Goal: Transaction & Acquisition: Purchase product/service

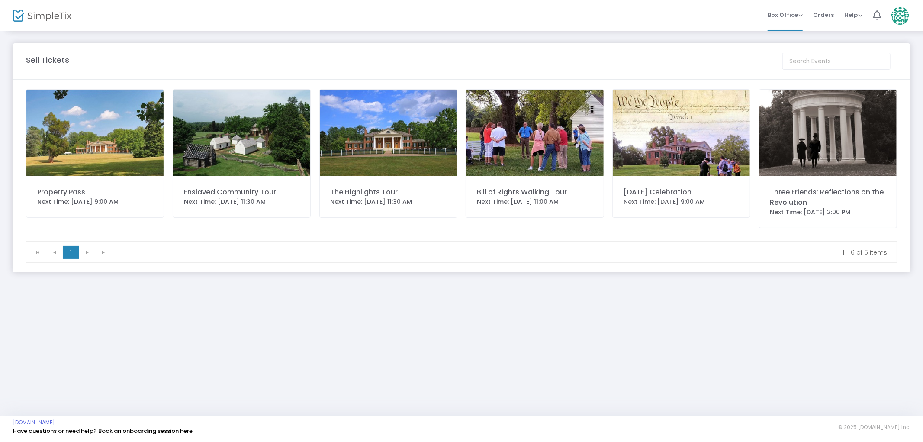
click at [241, 196] on div "Enslaved Community Tour" at bounding box center [242, 192] width 116 height 10
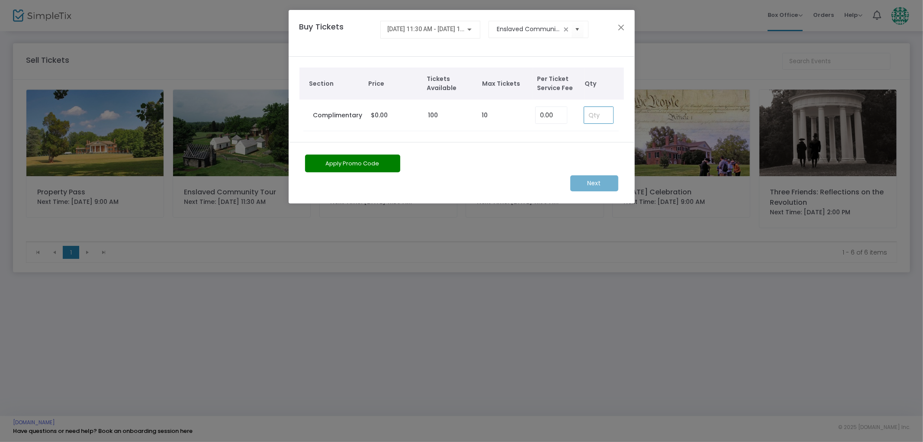
click at [602, 119] on input at bounding box center [598, 115] width 29 height 16
type input "2"
click at [585, 180] on m-button "Next" at bounding box center [594, 183] width 48 height 16
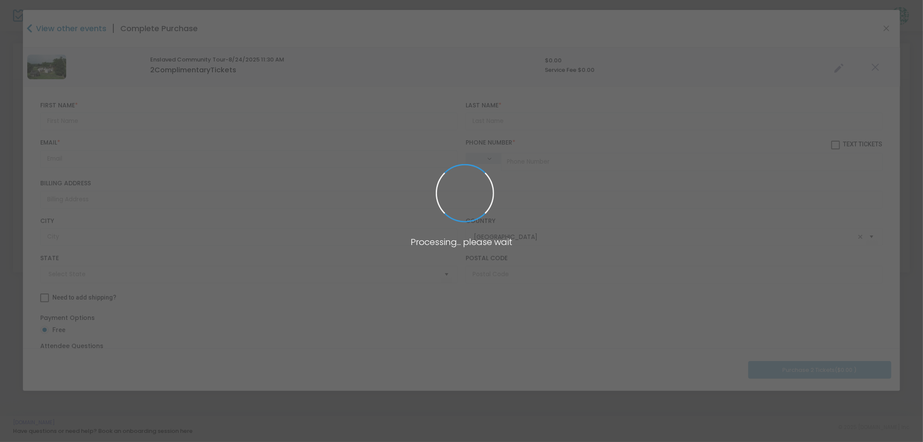
type input "[US_STATE]"
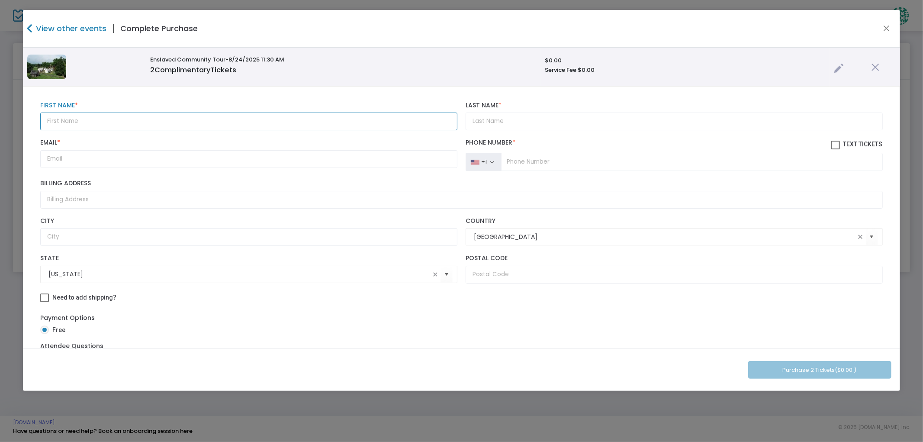
click at [322, 123] on input "text" at bounding box center [248, 122] width 417 height 18
type input "[PERSON_NAME]"
click at [491, 119] on input "Last Name *" at bounding box center [674, 122] width 417 height 18
type input "T"
click at [341, 160] on input "Email *" at bounding box center [248, 159] width 417 height 18
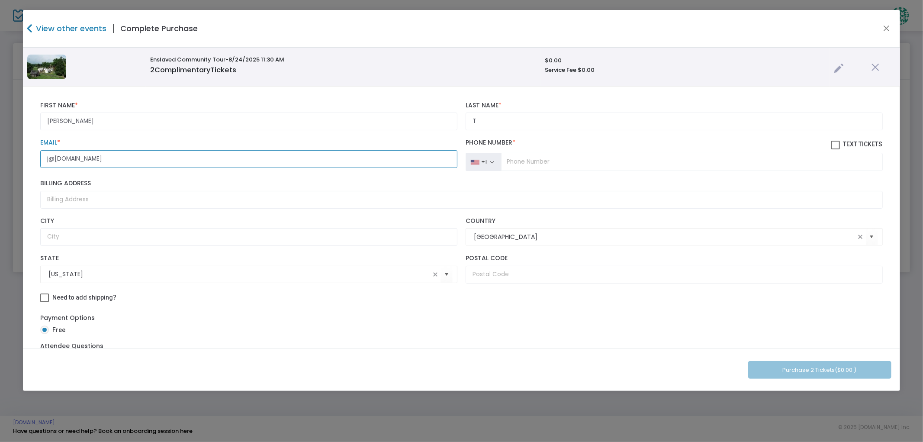
type input "j@[DOMAIN_NAME]"
click at [151, 195] on input "Billing Address" at bounding box center [461, 200] width 842 height 18
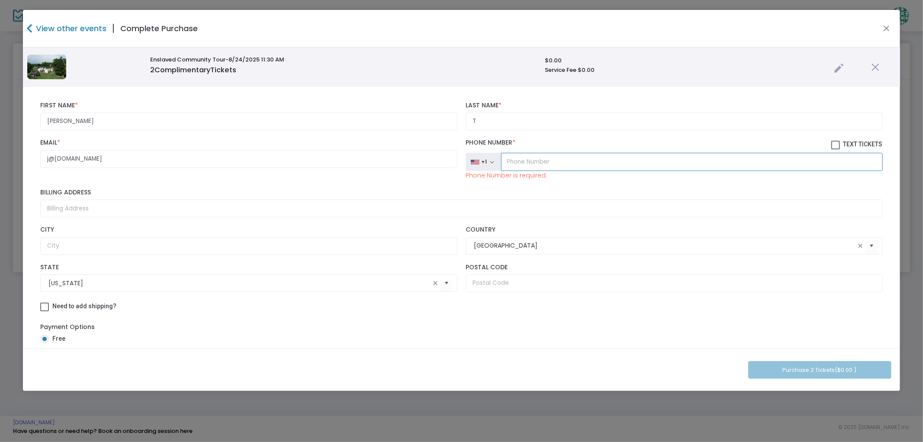
drag, startPoint x: 525, startPoint y: 158, endPoint x: 526, endPoint y: 165, distance: 7.0
click at [525, 159] on input "tel" at bounding box center [692, 162] width 382 height 18
type input "(1"
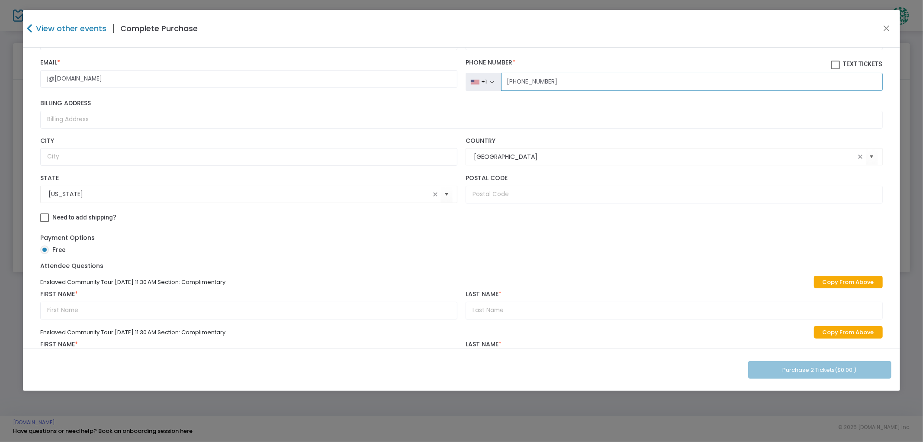
scroll to position [20, 0]
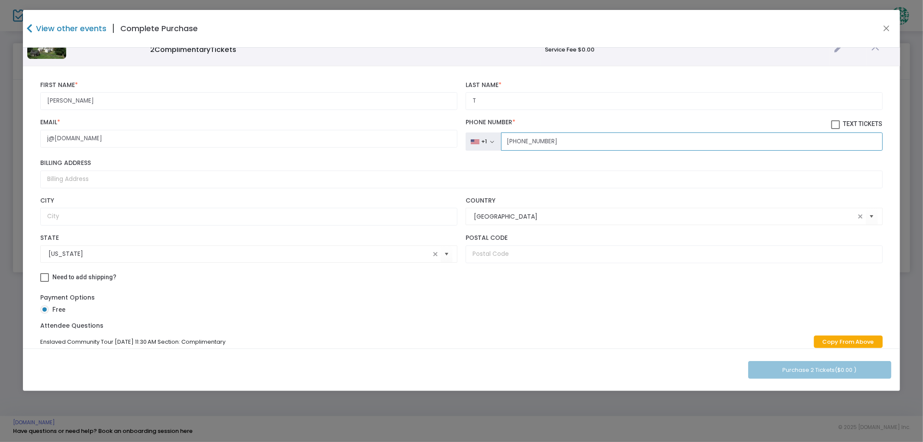
type input "[PHONE_NUMBER]"
click at [132, 188] on div "Billing Address" at bounding box center [461, 173] width 851 height 37
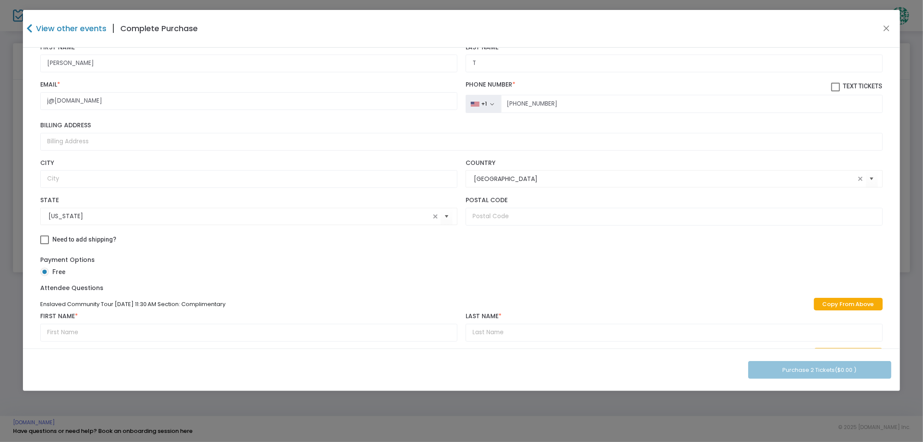
scroll to position [117, 0]
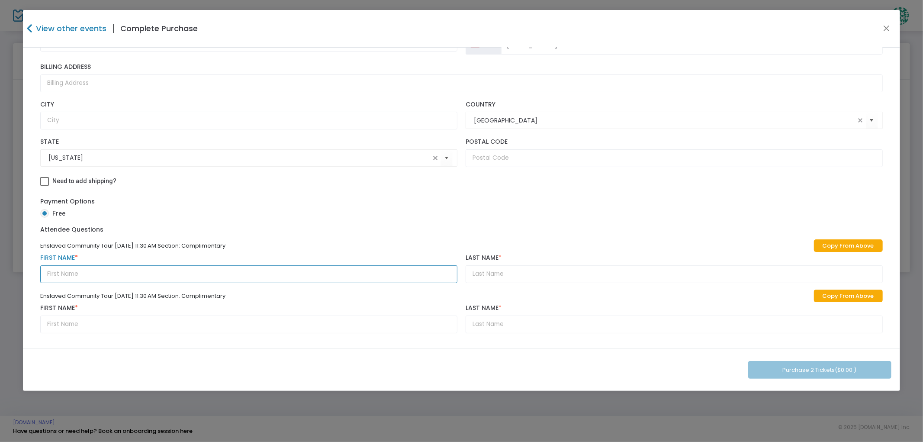
click at [208, 278] on input "text" at bounding box center [248, 274] width 417 height 18
type input "J"
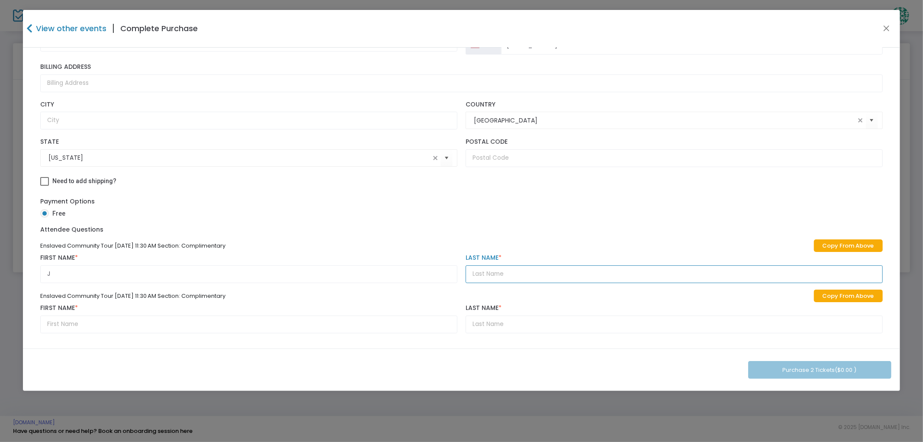
click at [531, 270] on input "text" at bounding box center [674, 274] width 417 height 18
type input "T"
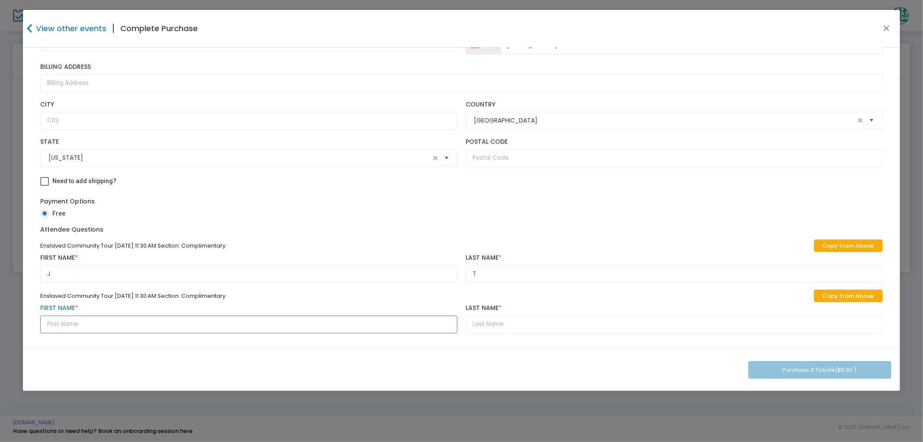
click at [380, 330] on input "text" at bounding box center [248, 324] width 417 height 18
type input "J"
click at [520, 327] on input "text" at bounding box center [674, 324] width 417 height 18
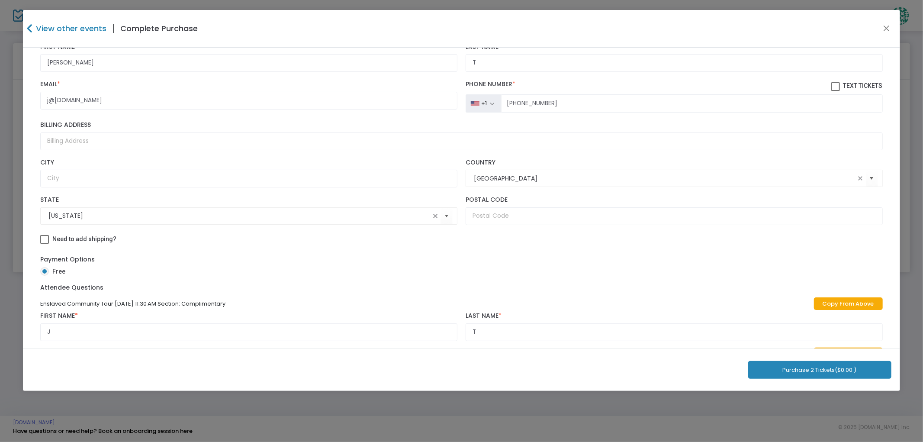
scroll to position [0, 0]
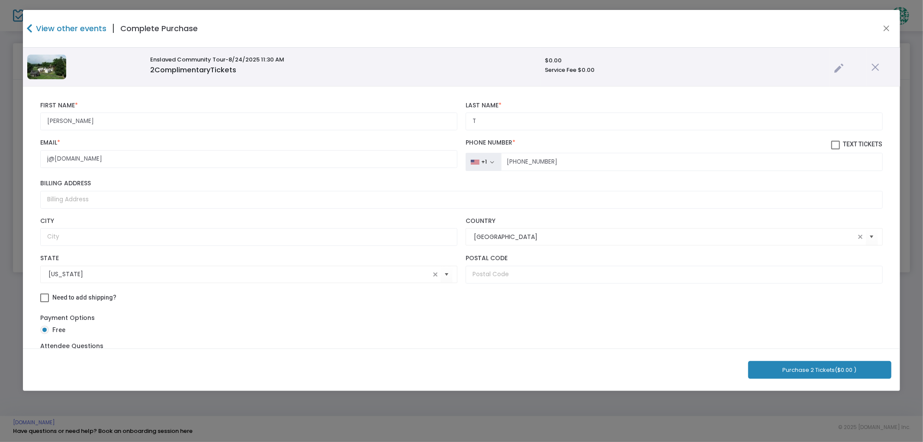
type input "T"
drag, startPoint x: 118, startPoint y: 117, endPoint x: 31, endPoint y: 112, distance: 87.2
click at [31, 112] on div "[PERSON_NAME] First Name * First Name is required. T Last Name * Last Name is r…" at bounding box center [461, 276] width 877 height 378
drag, startPoint x: 278, startPoint y: 130, endPoint x: 71, endPoint y: 127, distance: 207.3
click at [63, 124] on input "Two people" at bounding box center [248, 122] width 417 height 18
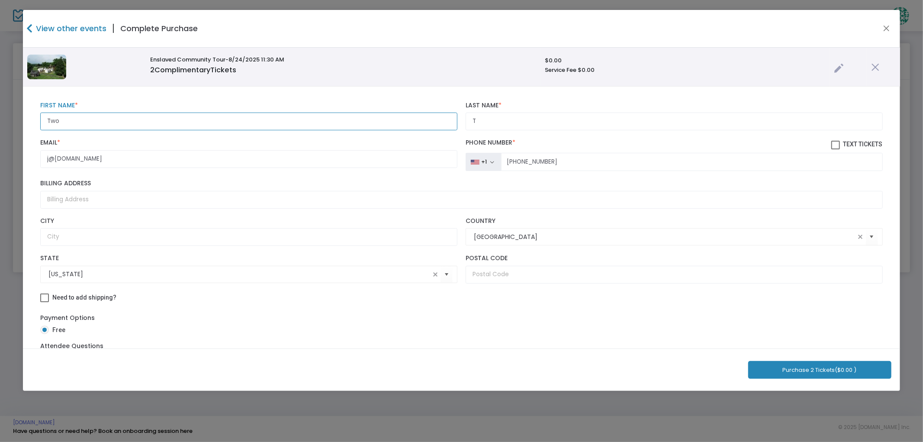
type input "Two"
click at [520, 123] on input "T" at bounding box center [674, 122] width 417 height 18
type input "People"
click at [309, 181] on label "Billing Address" at bounding box center [461, 184] width 842 height 8
click at [309, 191] on input "Billing Address" at bounding box center [461, 200] width 842 height 18
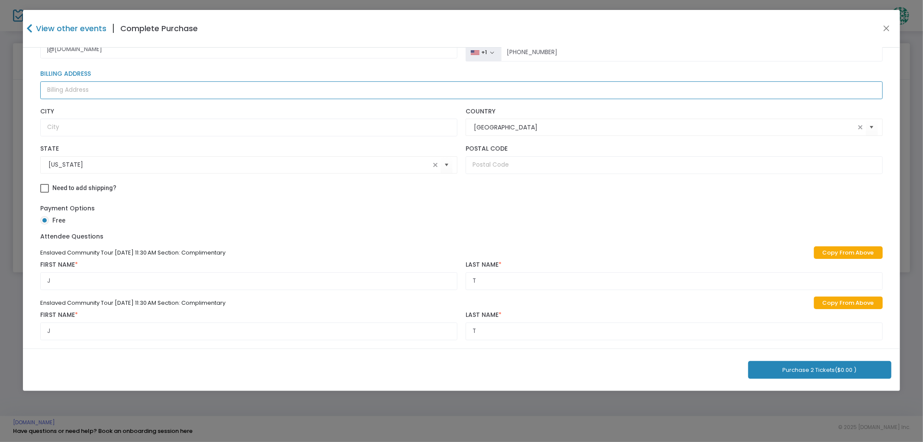
scroll to position [117, 0]
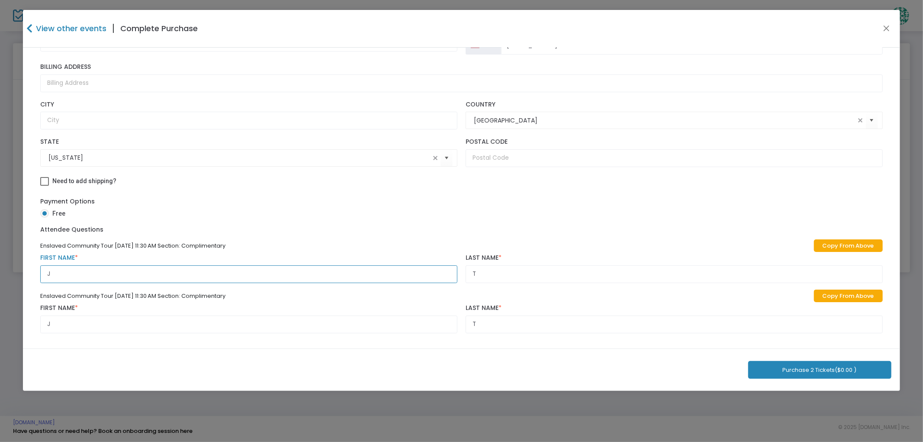
drag, startPoint x: 146, startPoint y: 274, endPoint x: 39, endPoint y: 260, distance: 107.5
click at [35, 260] on div "Two First Name * First Name is required. People Last Name * Last Name is requir…" at bounding box center [461, 159] width 855 height 357
type input "I pad did not let me add people"
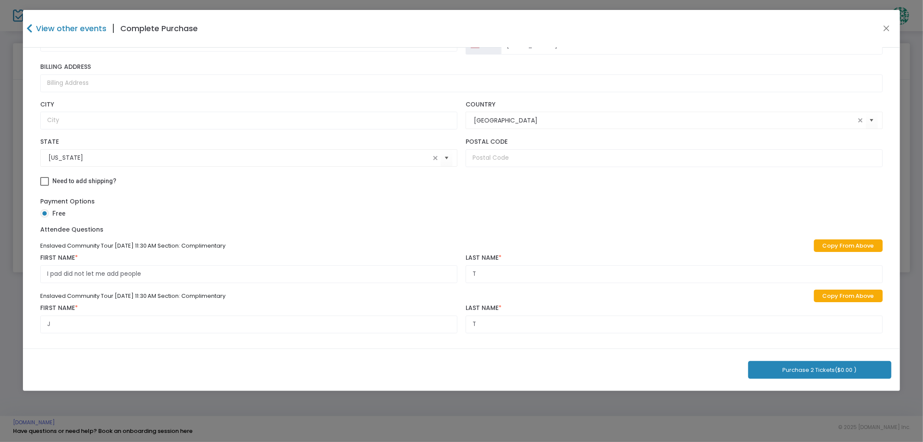
click at [375, 223] on div "Payment Options Free" at bounding box center [461, 209] width 842 height 32
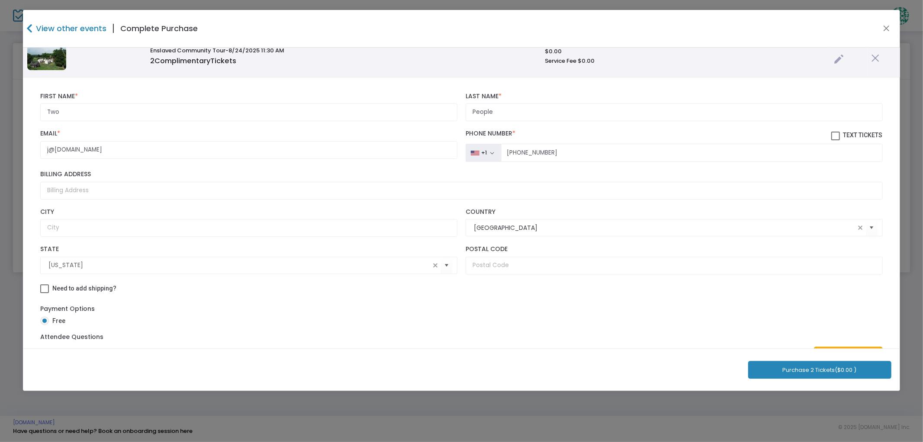
scroll to position [0, 0]
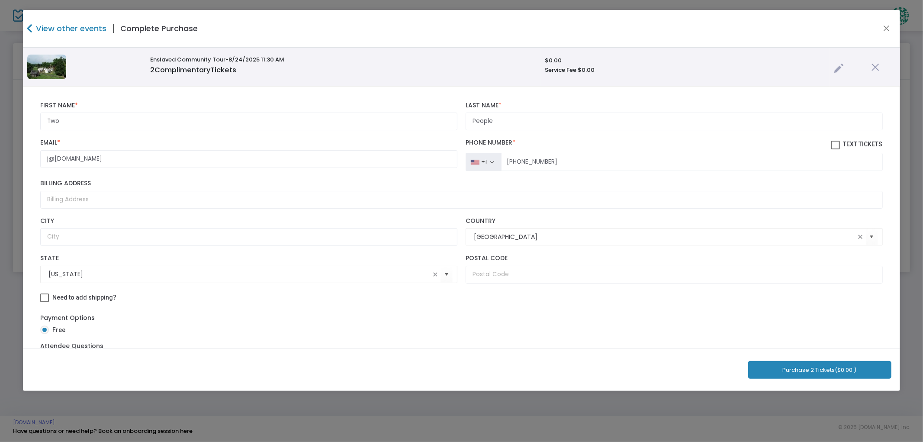
click at [813, 370] on button "Purchase 2 Tickets ($0.00 )" at bounding box center [819, 370] width 143 height 18
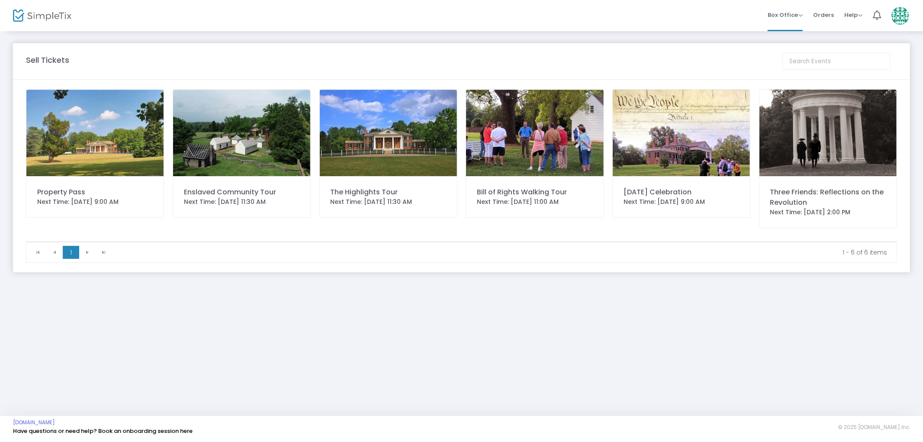
click at [679, 30] on div "Box Office Sell Tickets Bookings Sell Season Pass Memberships Orders Help View …" at bounding box center [516, 15] width 813 height 31
